Goal: Information Seeking & Learning: Learn about a topic

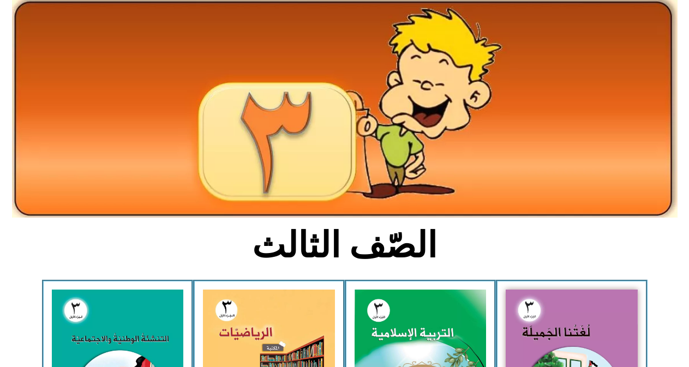
scroll to position [59, 0]
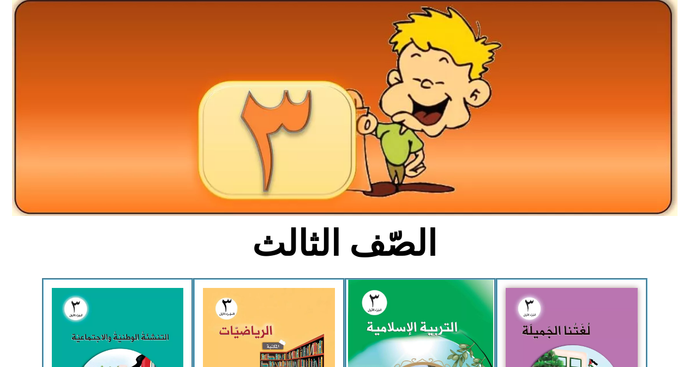
click at [472, 306] on img at bounding box center [419, 370] width 145 height 181
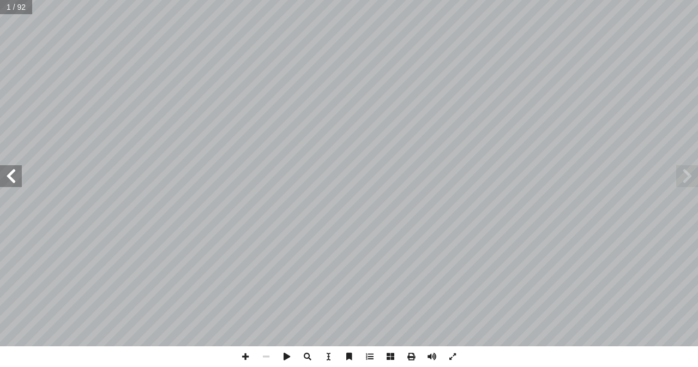
click at [4, 184] on span at bounding box center [11, 176] width 22 height 22
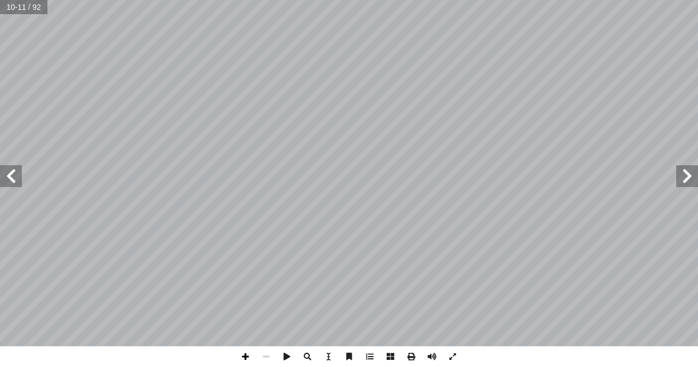
click at [245, 357] on span at bounding box center [245, 356] width 21 height 21
click at [267, 353] on span at bounding box center [266, 356] width 21 height 21
click at [268, 362] on span at bounding box center [266, 356] width 21 height 21
click at [8, 174] on span at bounding box center [11, 176] width 22 height 22
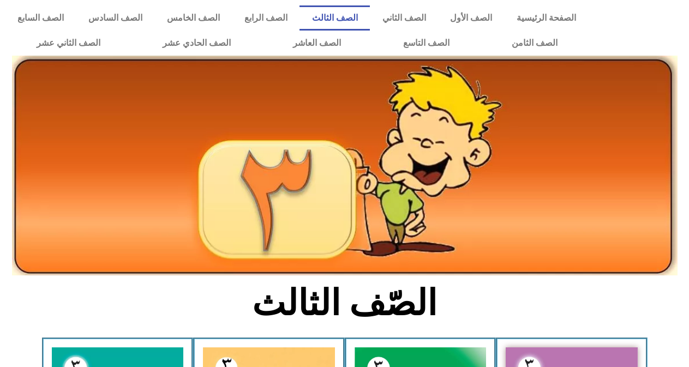
scroll to position [59, 0]
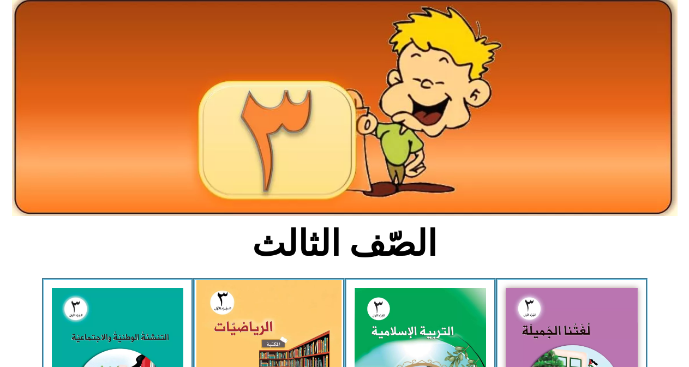
click at [277, 315] on img at bounding box center [268, 369] width 145 height 179
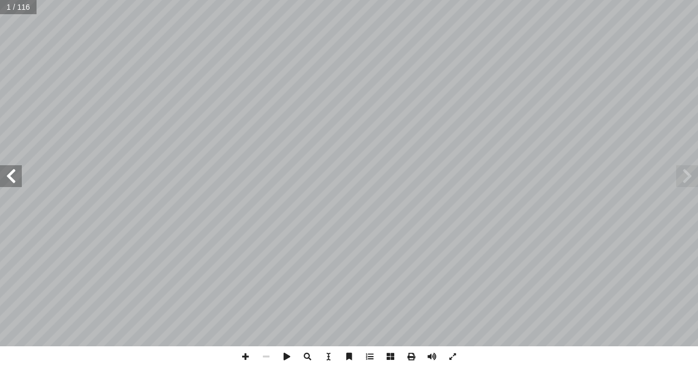
click at [14, 179] on span at bounding box center [11, 176] width 22 height 22
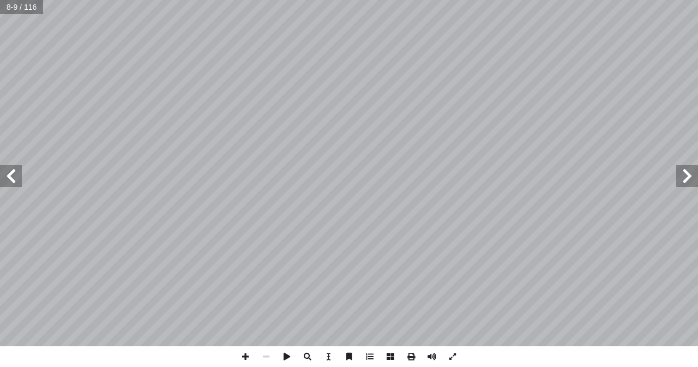
click at [14, 179] on span at bounding box center [11, 176] width 22 height 22
click at [680, 176] on span at bounding box center [687, 176] width 22 height 22
click at [238, 354] on span at bounding box center [245, 356] width 21 height 21
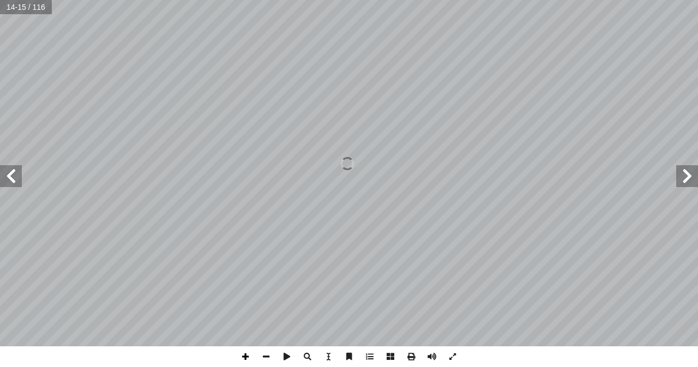
click at [238, 354] on span at bounding box center [245, 356] width 21 height 21
click at [484, 360] on div "١٠ ني � الث ُ س ْ ر ّ الد ١ ة َّ ي ِ ل ِ نز َ الم ُ ة َ القيم لكل فرد الحق في ا…" at bounding box center [349, 183] width 698 height 367
